Goal: Transaction & Acquisition: Book appointment/travel/reservation

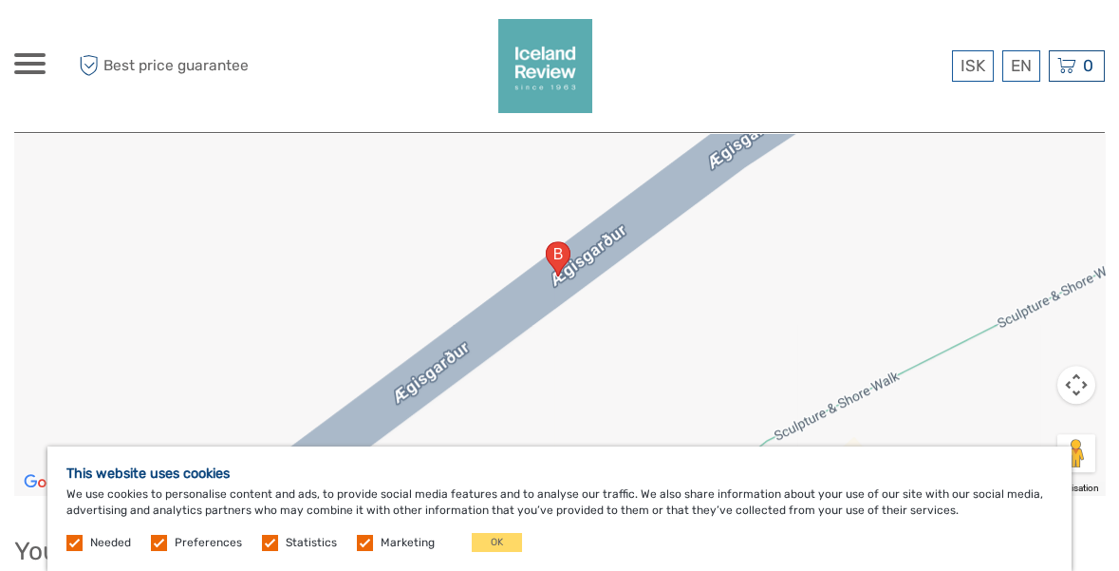
scroll to position [2982, 0]
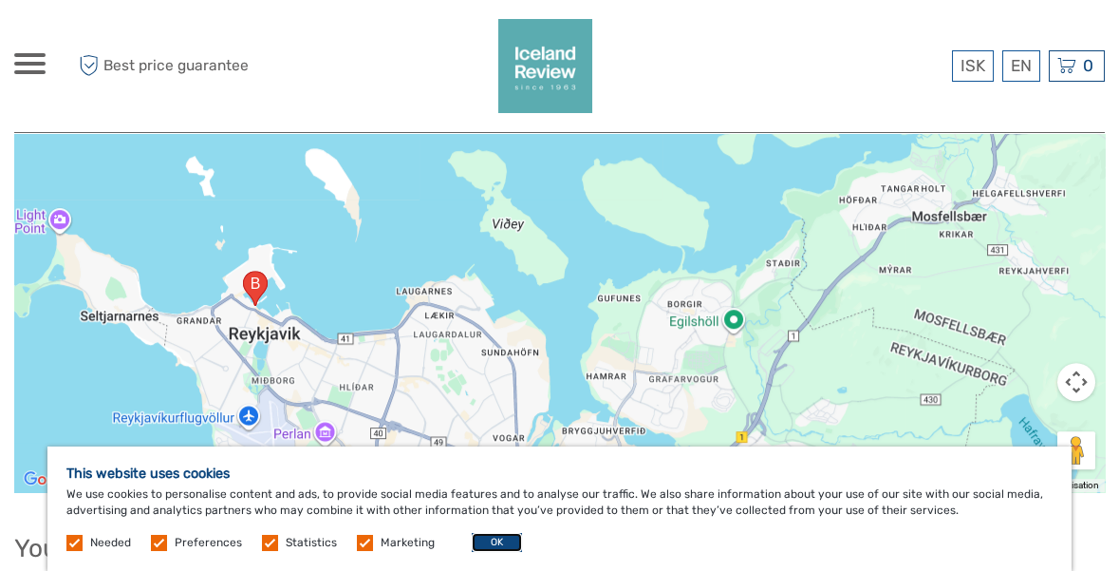
click at [484, 552] on button "OK" at bounding box center [497, 542] width 50 height 19
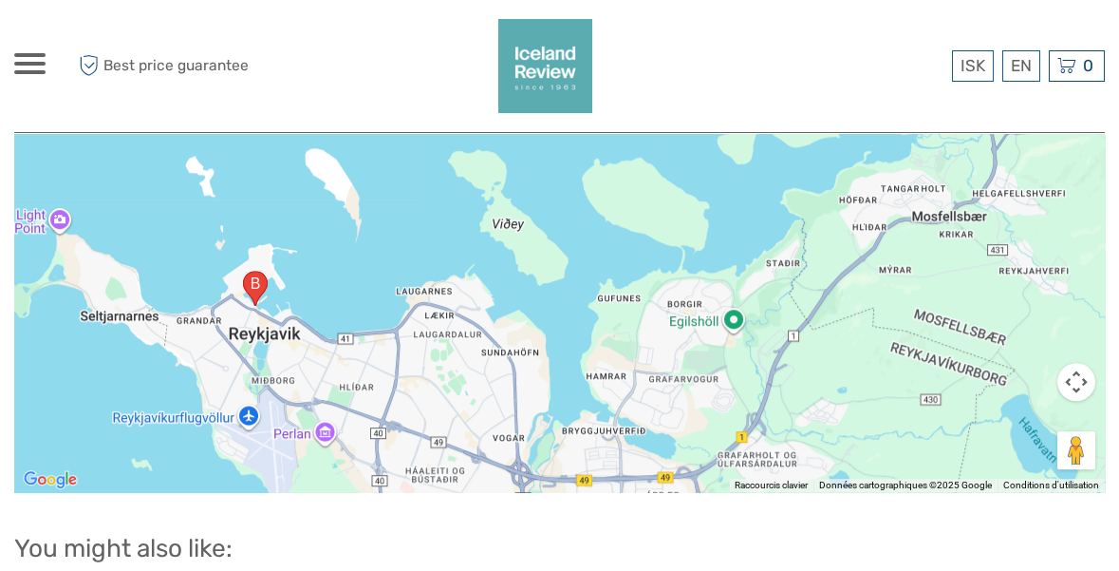
click at [28, 62] on span at bounding box center [29, 64] width 31 height 4
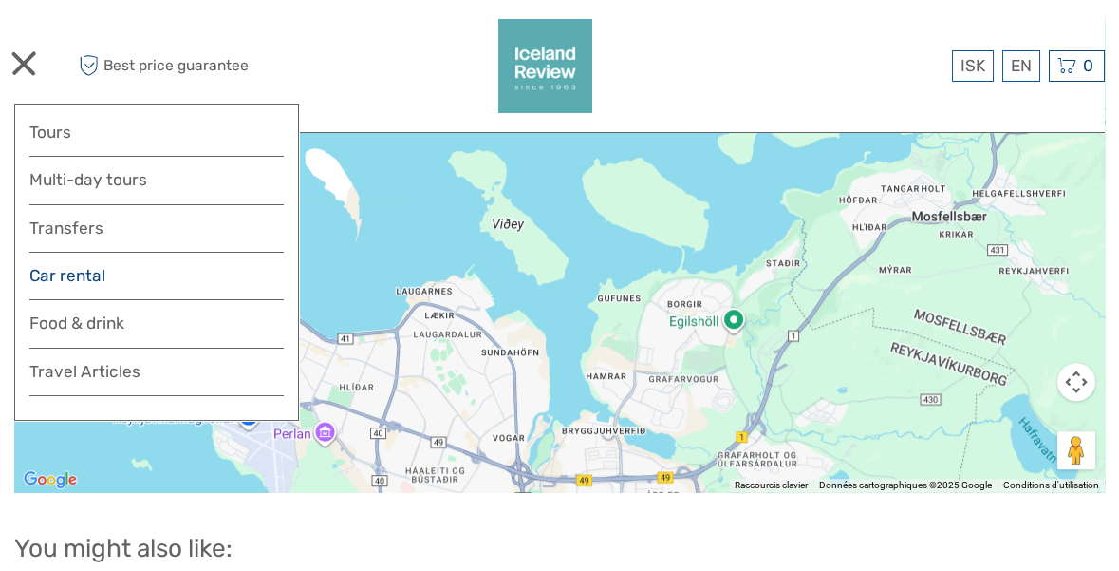
click at [34, 278] on link "Car rental" at bounding box center [156, 276] width 254 height 28
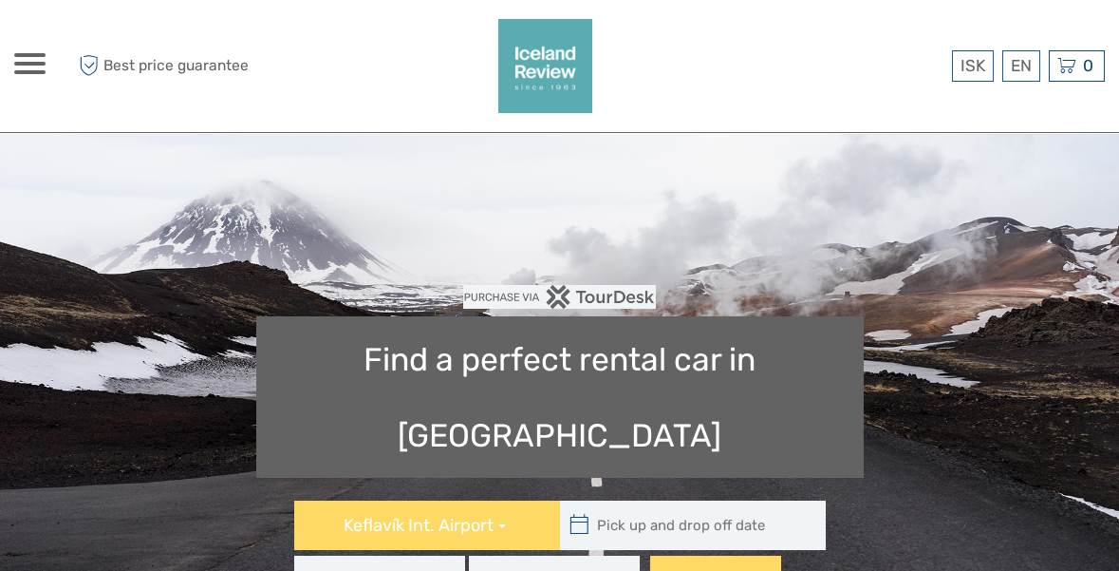
type input "08:00"
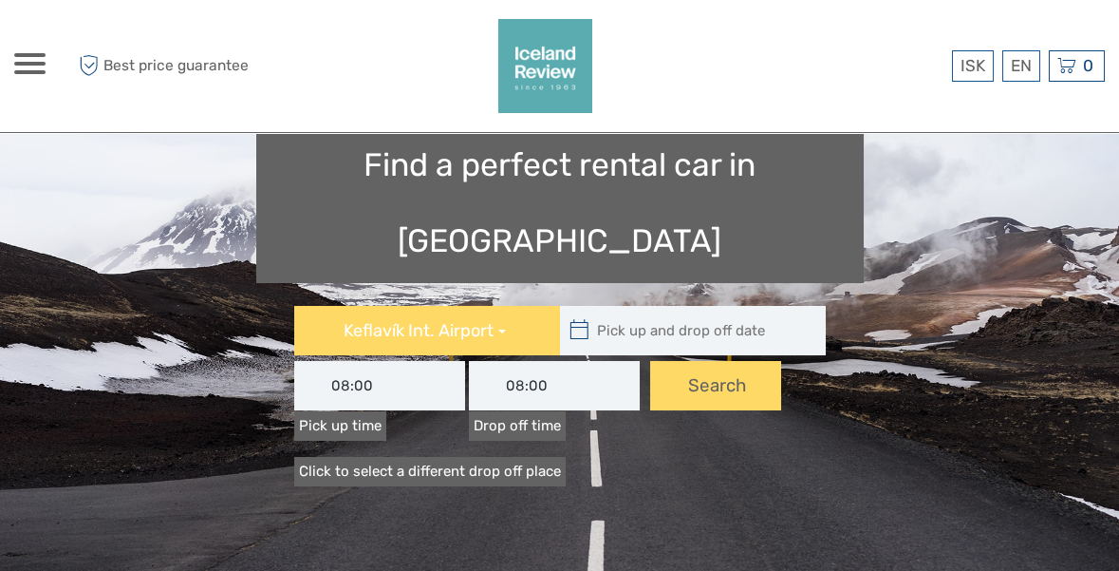
scroll to position [196, 0]
click at [598, 305] on input "text" at bounding box center [688, 329] width 256 height 49
type input "[DATE]"
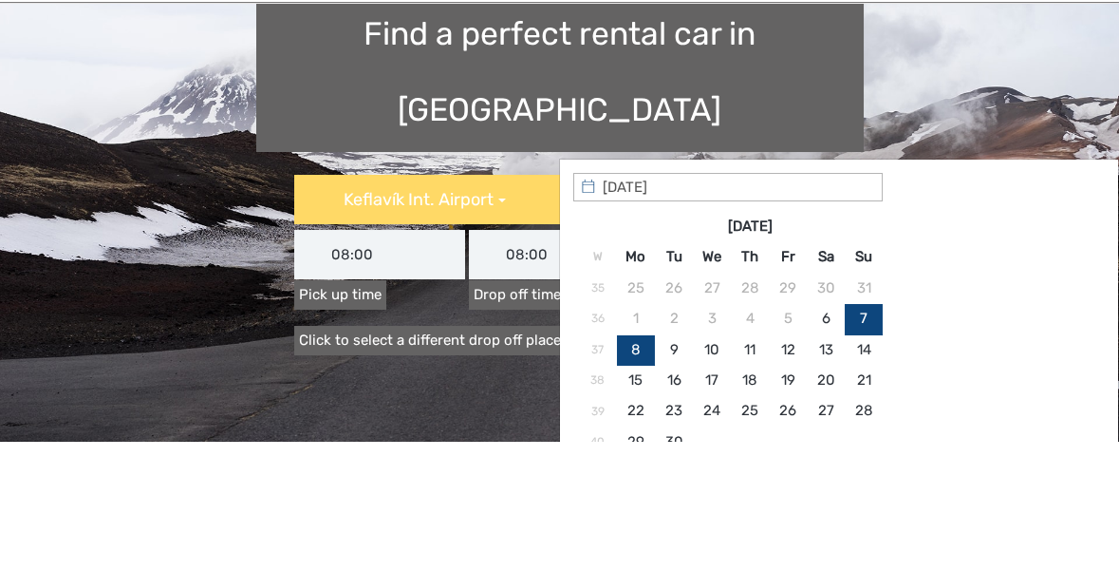
click at [154, 305] on div "Keflavík Int. Airport [GEOGRAPHIC_DATA]. Airport [GEOGRAPHIC_DATA]. [GEOGRAPHIC…" at bounding box center [559, 357] width 1025 height 104
type input "[DATE] - [DATE]"
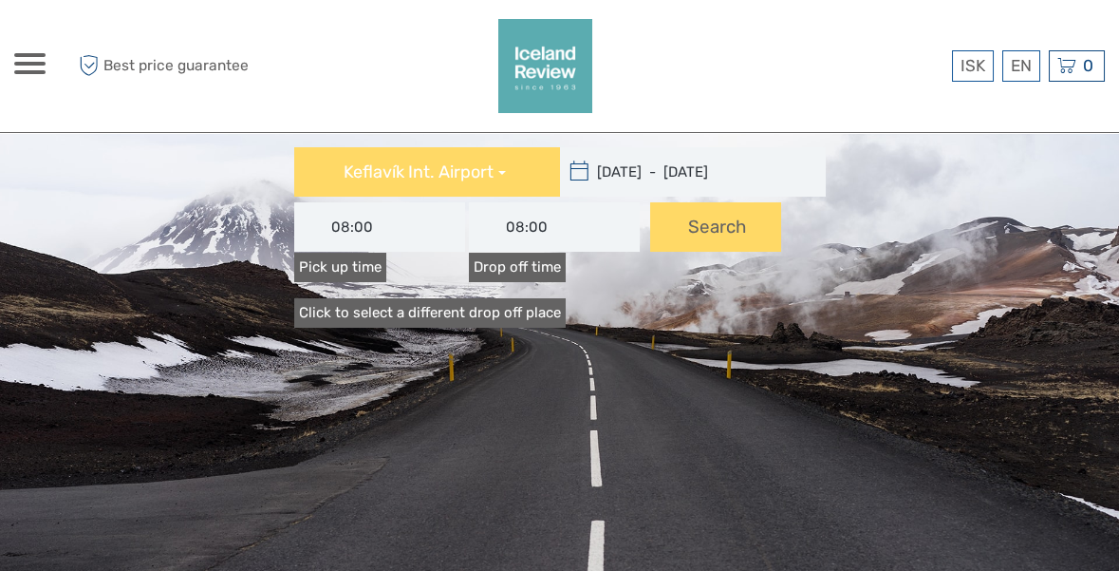
scroll to position [364, 0]
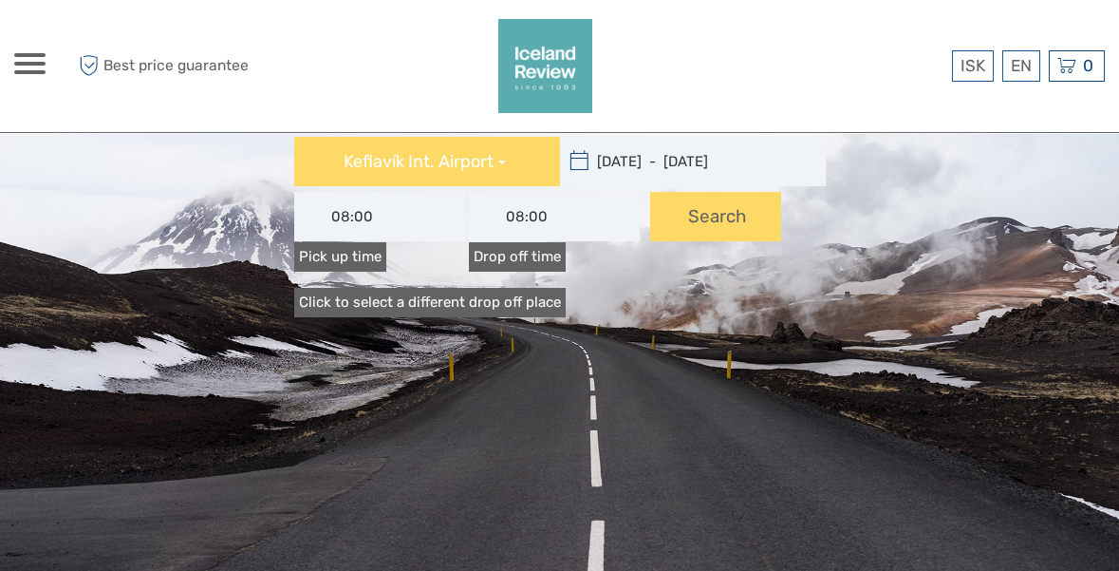
click at [335, 288] on link "Click to select a different drop off place" at bounding box center [430, 302] width 272 height 29
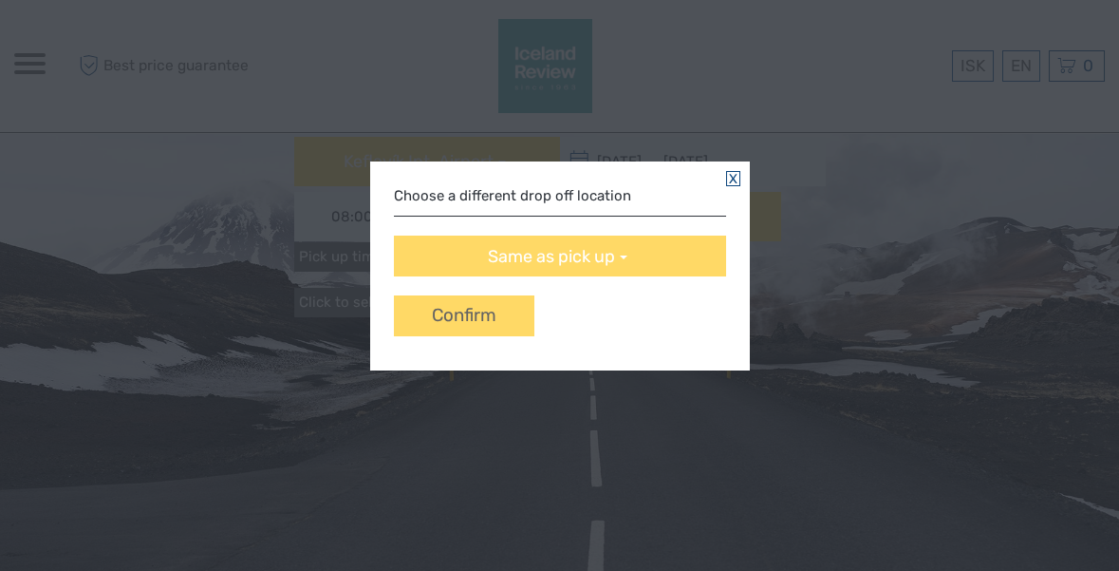
click at [729, 179] on link at bounding box center [733, 178] width 14 height 15
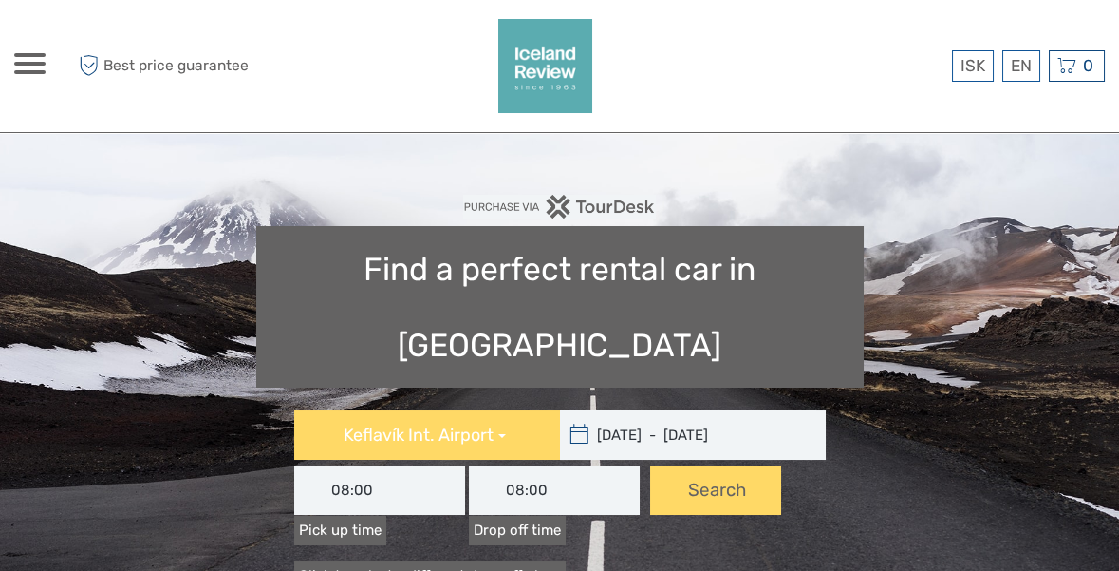
scroll to position [92, 0]
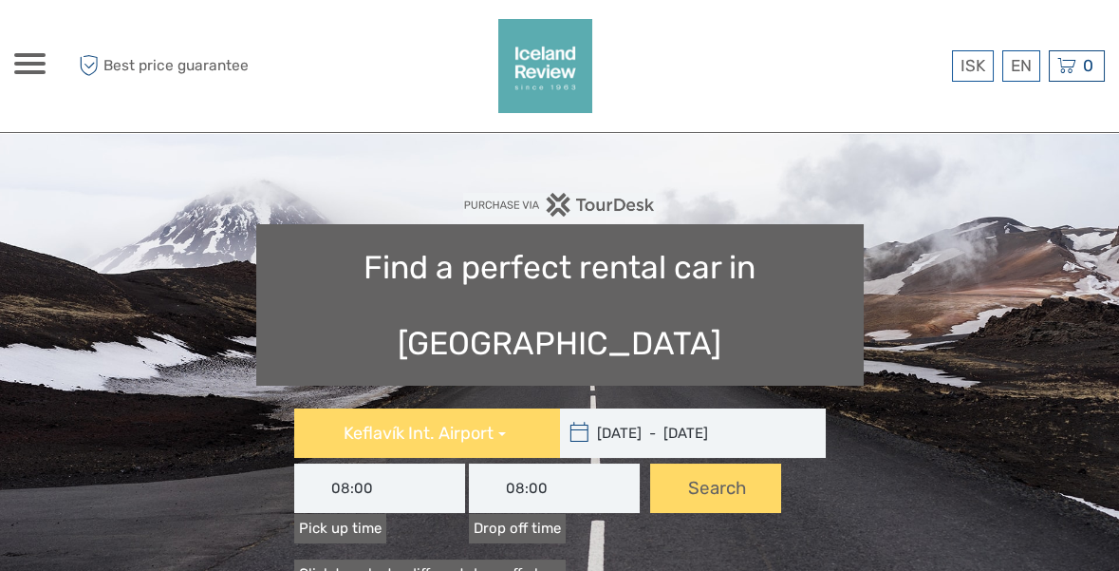
click at [349, 282] on h1 "Find a perfect rental car in [GEOGRAPHIC_DATA]" at bounding box center [560, 304] width 608 height 161
click at [523, 279] on h1 "Find a perfect rental car in [GEOGRAPHIC_DATA]" at bounding box center [560, 304] width 608 height 161
click at [612, 408] on input "[DATE] - [DATE]" at bounding box center [688, 432] width 256 height 49
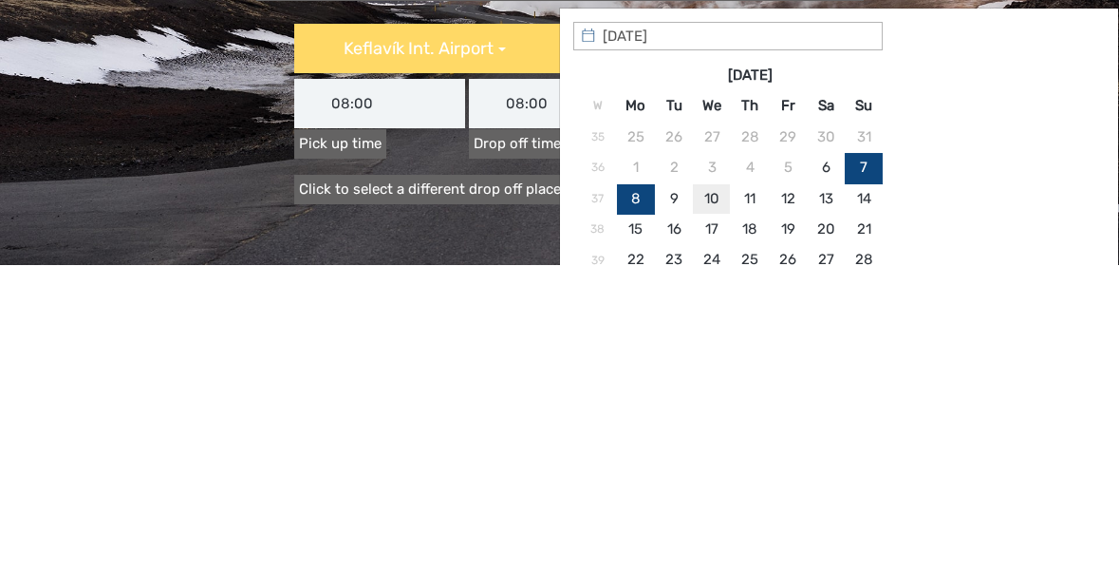
type input "[DATE]"
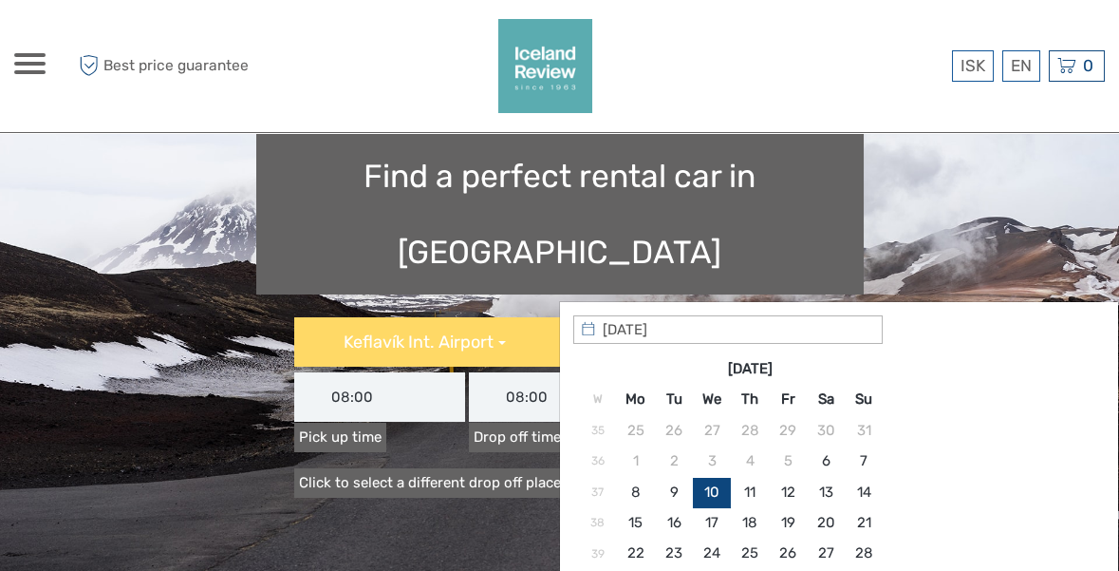
scroll to position [187, 0]
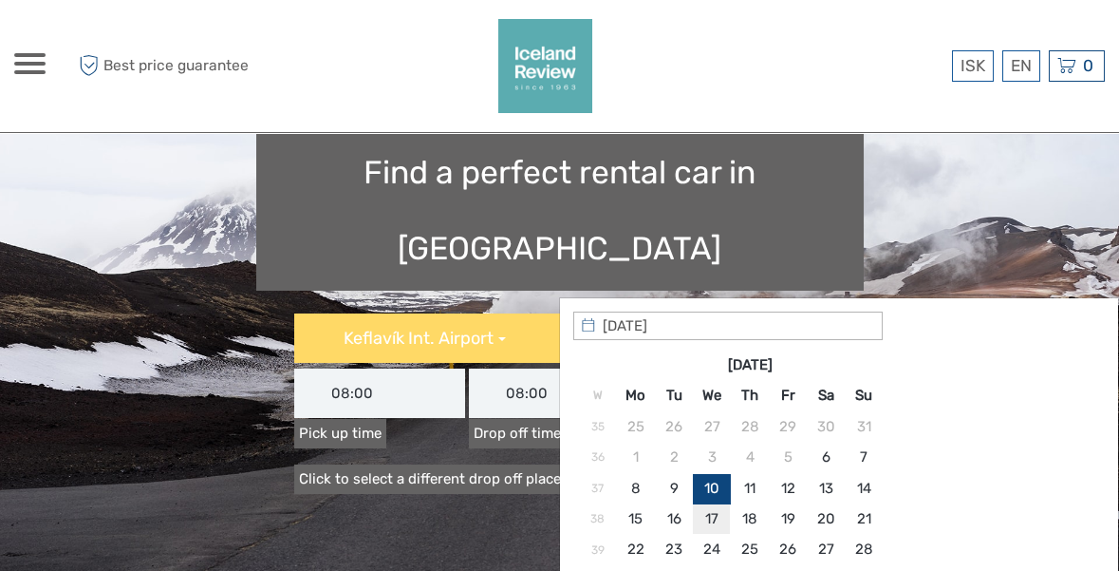
type input "[DATE] - [DATE]"
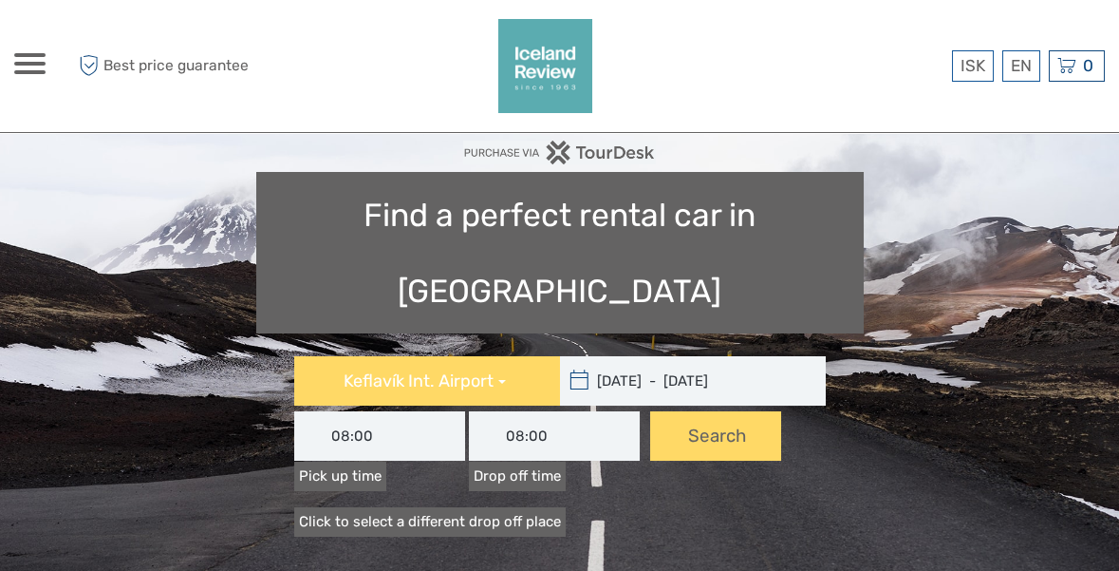
scroll to position [134, 0]
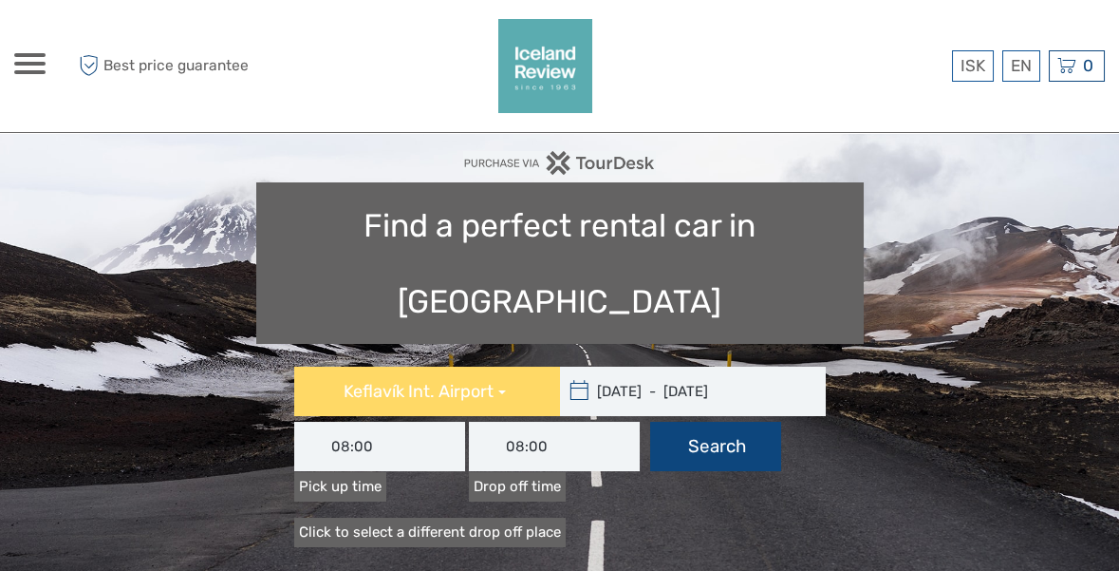
click at [689, 422] on button "Search" at bounding box center [715, 446] width 131 height 49
type input "[DATE] - [DATE]"
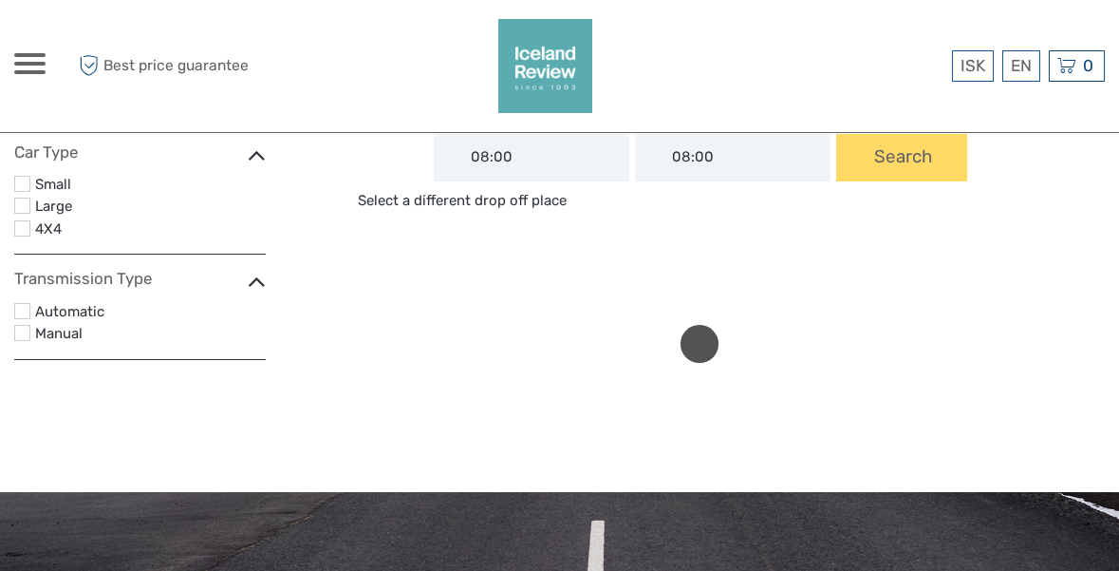
click at [17, 234] on label at bounding box center [22, 228] width 16 height 16
click at [0, 0] on input "checkbox" at bounding box center [0, 0] width 0 height 0
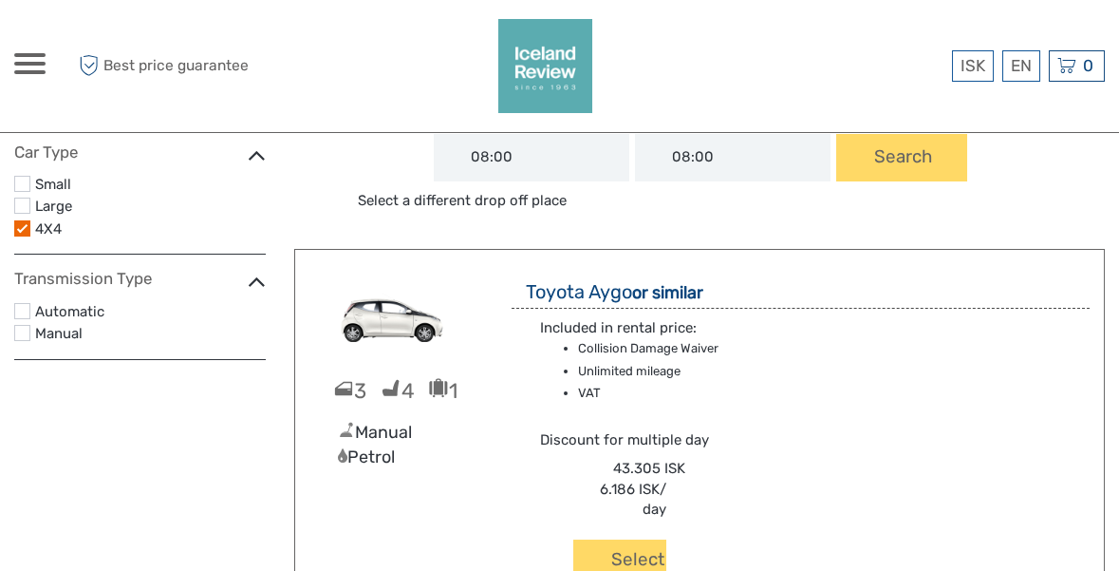
click at [21, 316] on label at bounding box center [22, 311] width 16 height 16
click at [0, 0] on input "checkbox" at bounding box center [0, 0] width 0 height 0
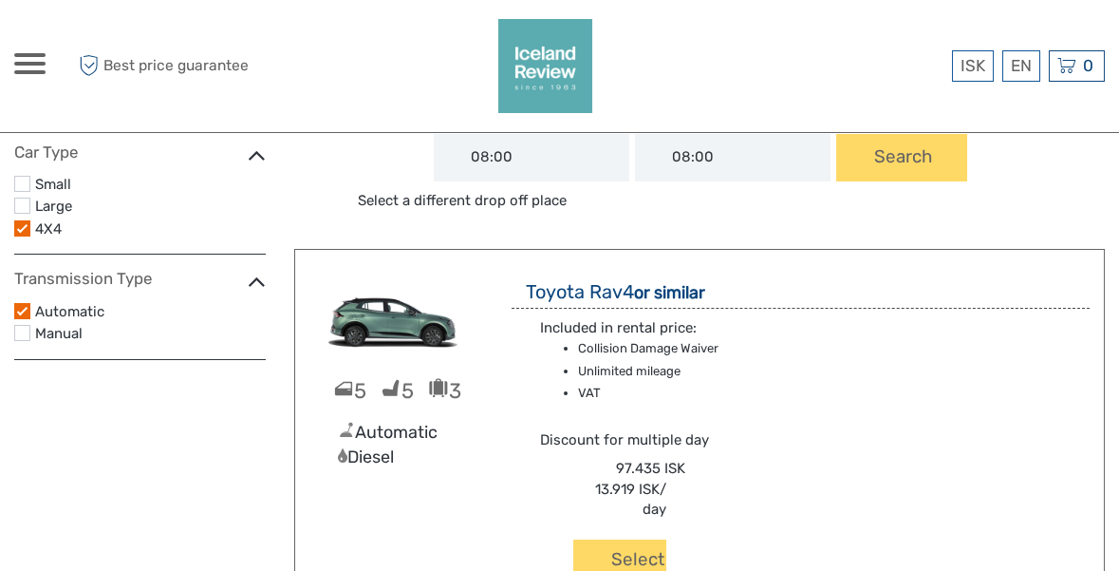
click at [15, 337] on label at bounding box center [22, 333] width 16 height 16
click at [0, 0] on input "checkbox" at bounding box center [0, 0] width 0 height 0
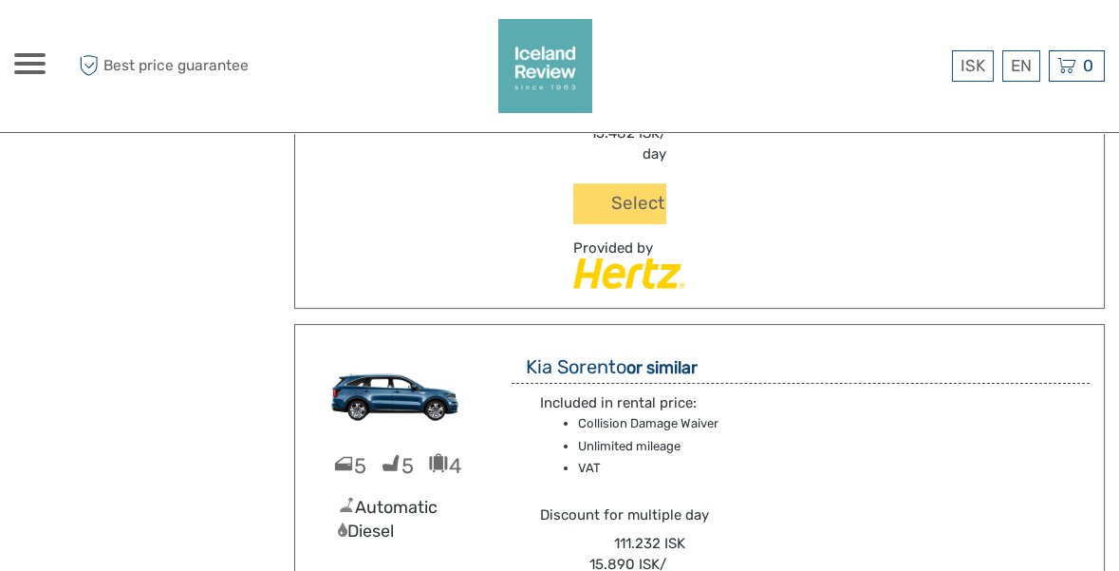
scroll to position [1786, 0]
